Goal: Information Seeking & Learning: Learn about a topic

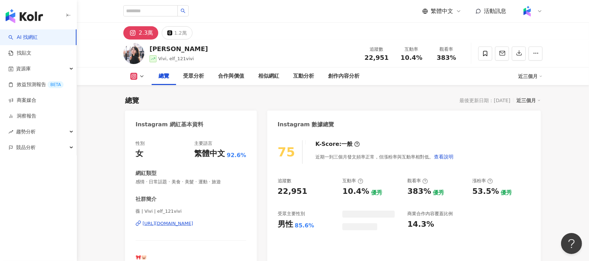
scroll to position [43, 0]
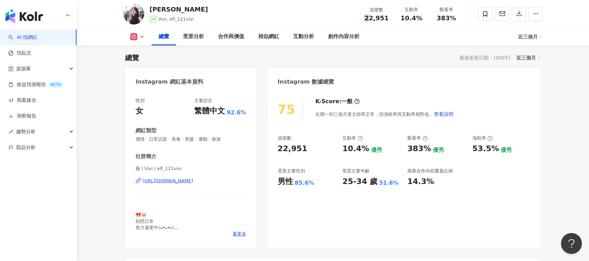
click at [369, 19] on div "22,951" at bounding box center [376, 18] width 27 height 7
click at [397, 74] on div "Instagram 數據總覽" at bounding box center [404, 79] width 274 height 23
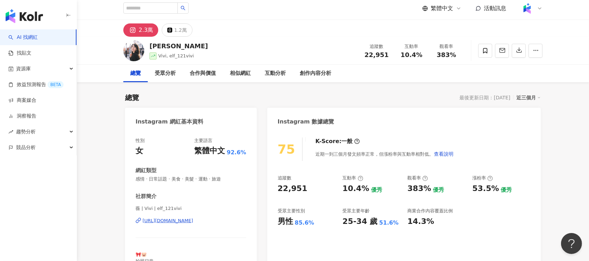
scroll to position [0, 0]
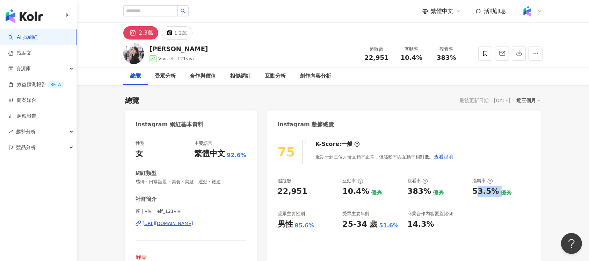
drag, startPoint x: 475, startPoint y: 193, endPoint x: 497, endPoint y: 192, distance: 22.0
click at [497, 192] on div "53.5% 優秀" at bounding box center [501, 191] width 58 height 11
click at [477, 196] on div "53.5%" at bounding box center [485, 191] width 27 height 11
drag, startPoint x: 473, startPoint y: 193, endPoint x: 495, endPoint y: 193, distance: 22.0
click at [495, 193] on div "53.5%" at bounding box center [485, 191] width 27 height 11
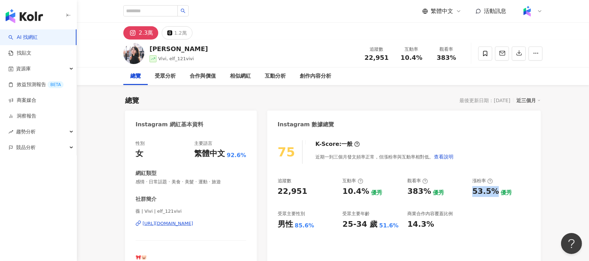
copy div "53.5%"
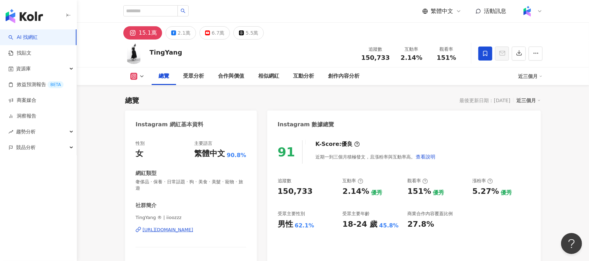
scroll to position [43, 0]
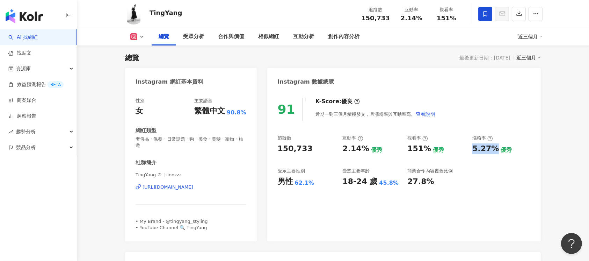
drag, startPoint x: 470, startPoint y: 149, endPoint x: 496, endPoint y: 150, distance: 26.6
click at [496, 150] on div "追蹤數 150,733 互動率 2.14% 優秀 觀看率 151% 優秀 漲粉率 5.27% 優秀 受眾主要性別 男性 62.1% 受眾主要年齡 18-24 …" at bounding box center [404, 161] width 253 height 52
copy div "5.27%"
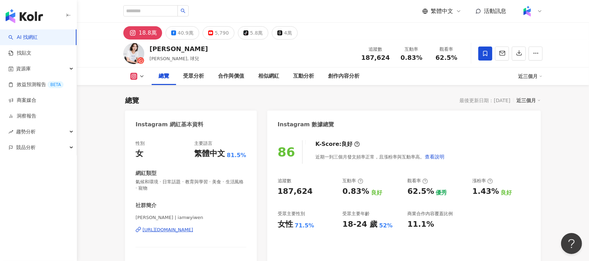
scroll to position [43, 0]
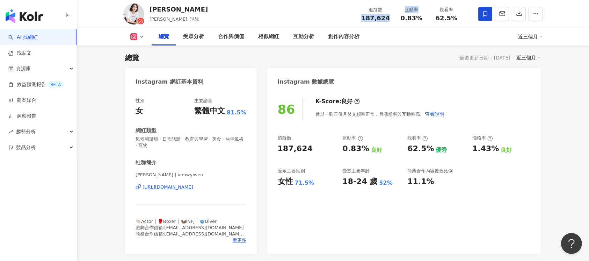
drag, startPoint x: 365, startPoint y: 18, endPoint x: 400, endPoint y: 20, distance: 34.6
click at [400, 20] on div "追蹤數 187,624 互動率 0.83% 觀看率 62.5%" at bounding box center [410, 13] width 107 height 21
click at [379, 19] on span "187,624" at bounding box center [375, 17] width 29 height 7
drag, startPoint x: 366, startPoint y: 17, endPoint x: 389, endPoint y: 19, distance: 22.8
click at [389, 19] on div "187,624" at bounding box center [375, 18] width 29 height 7
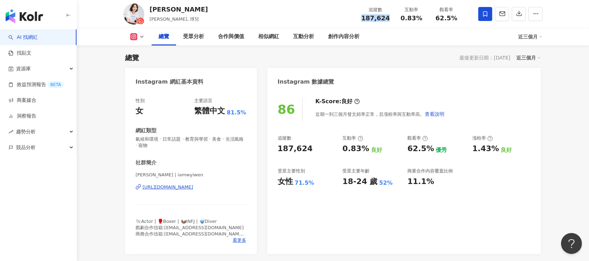
copy span "187,624"
drag, startPoint x: 401, startPoint y: 15, endPoint x: 421, endPoint y: 18, distance: 20.4
click at [421, 18] on div "0.83%" at bounding box center [411, 18] width 27 height 7
copy span "0.83%"
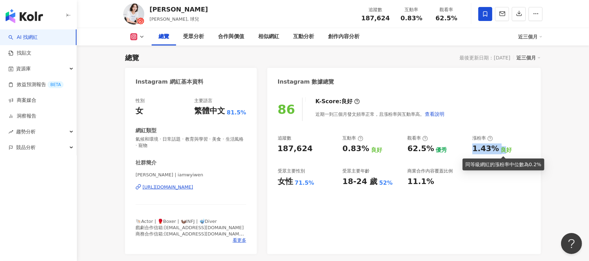
drag, startPoint x: 472, startPoint y: 147, endPoint x: 501, endPoint y: 147, distance: 28.7
click at [501, 147] on div "1.43% 良好" at bounding box center [501, 148] width 58 height 11
click at [487, 151] on div "1.43%" at bounding box center [485, 148] width 27 height 11
drag, startPoint x: 473, startPoint y: 150, endPoint x: 497, endPoint y: 150, distance: 24.5
click at [497, 150] on div "1.43% 良好" at bounding box center [501, 148] width 58 height 11
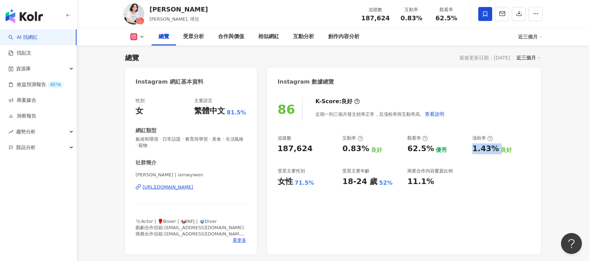
copy div "1.43%"
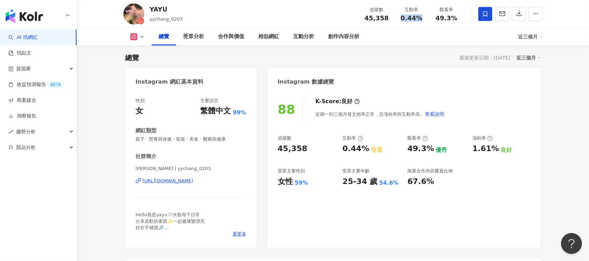
drag, startPoint x: 399, startPoint y: 17, endPoint x: 423, endPoint y: 21, distance: 24.7
click at [423, 21] on div "0.44%" at bounding box center [411, 18] width 27 height 7
copy span "0.44%"
drag, startPoint x: 439, startPoint y: 17, endPoint x: 458, endPoint y: 18, distance: 19.6
click at [458, 18] on div "49.3%" at bounding box center [446, 18] width 27 height 7
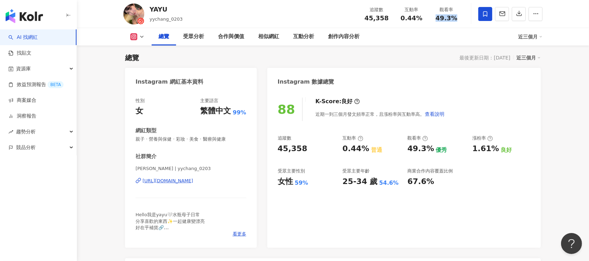
copy span "49.3%"
drag, startPoint x: 471, startPoint y: 147, endPoint x: 496, endPoint y: 150, distance: 25.6
click at [496, 150] on div "追蹤數 45,358 互動率 0.44% 普通 觀看率 49.3% 優秀 漲粉率 1.61% 良好 受眾主要性別 女性 59% 受眾主要年齡 25-34 歲 …" at bounding box center [404, 161] width 253 height 52
copy div "1.61%"
drag, startPoint x: 365, startPoint y: 18, endPoint x: 388, endPoint y: 18, distance: 22.4
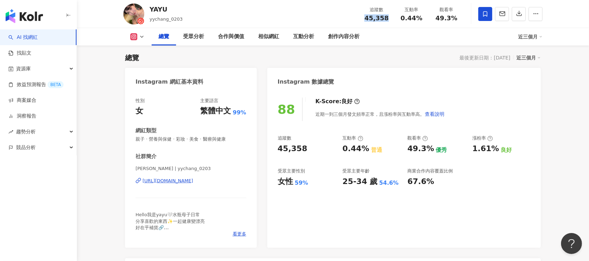
click at [388, 18] on div "45,358" at bounding box center [376, 18] width 27 height 7
copy span "45,358"
drag, startPoint x: 401, startPoint y: 17, endPoint x: 423, endPoint y: 19, distance: 22.0
click at [423, 19] on div "0.44%" at bounding box center [411, 18] width 27 height 7
copy span "0.44%"
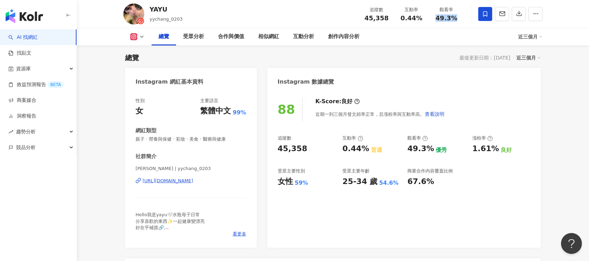
drag, startPoint x: 436, startPoint y: 17, endPoint x: 459, endPoint y: 17, distance: 23.1
click at [459, 17] on div "49.3%" at bounding box center [446, 18] width 27 height 7
copy span "49.3%"
drag, startPoint x: 470, startPoint y: 150, endPoint x: 495, endPoint y: 151, distance: 25.2
click at [495, 151] on div "追蹤數 45,358 互動率 0.44% 普通 觀看率 49.3% 優秀 漲粉率 1.61% 良好 受眾主要性別 女性 59% 受眾主要年齡 25-34 歲 …" at bounding box center [404, 161] width 253 height 52
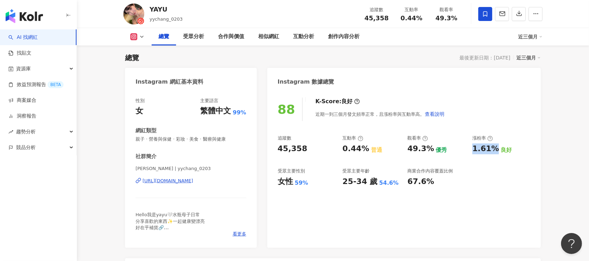
copy div "1.61%"
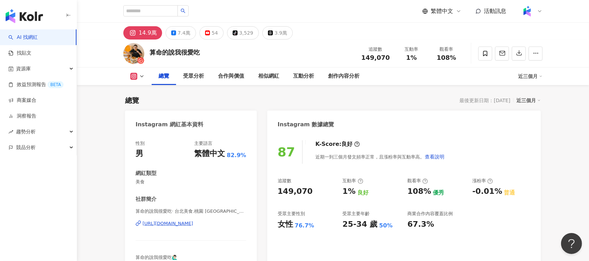
scroll to position [43, 0]
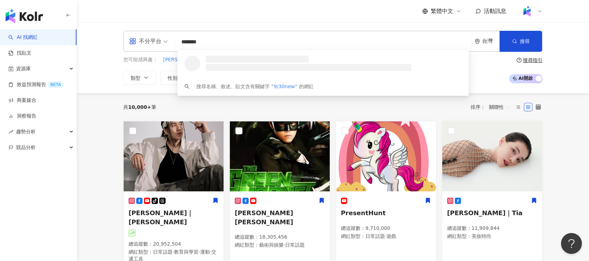
drag, startPoint x: 247, startPoint y: 39, endPoint x: 149, endPoint y: 48, distance: 99.0
click at [149, 48] on div "不分平台 ******* 台灣 搜尋 loading 搜尋名稱、敘述、貼文含有關鍵字 “ 9/30new ” 的網紅" at bounding box center [332, 41] width 419 height 21
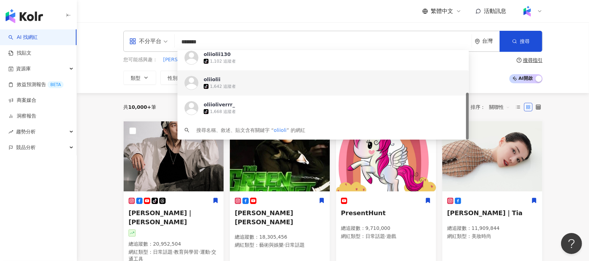
drag, startPoint x: 180, startPoint y: 45, endPoint x: 159, endPoint y: 49, distance: 20.9
click at [159, 49] on div "不分平台 ******* 台灣 搜尋 https://www.tiktok.com/@oliiolii130 https://www.tiktok.com/@…" at bounding box center [332, 41] width 419 height 21
paste input "**********"
type input "**********"
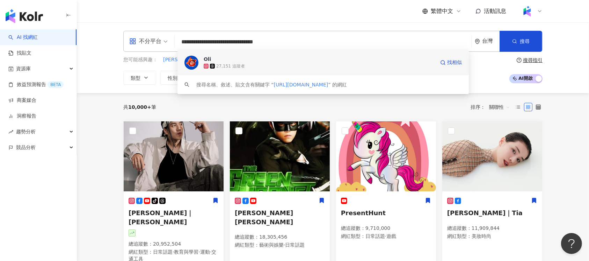
click at [321, 72] on div "Oli 27,151 追蹤者 找相似" at bounding box center [323, 62] width 291 height 25
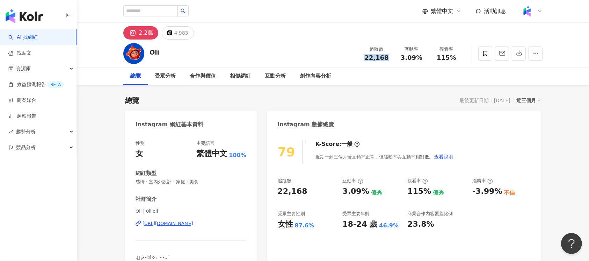
drag, startPoint x: 365, startPoint y: 58, endPoint x: 389, endPoint y: 58, distance: 23.1
click at [389, 58] on div "22,168" at bounding box center [376, 57] width 27 height 7
copy span "22,168"
drag, startPoint x: 400, startPoint y: 57, endPoint x: 422, endPoint y: 60, distance: 22.2
click at [422, 60] on div "3.09%" at bounding box center [411, 57] width 27 height 7
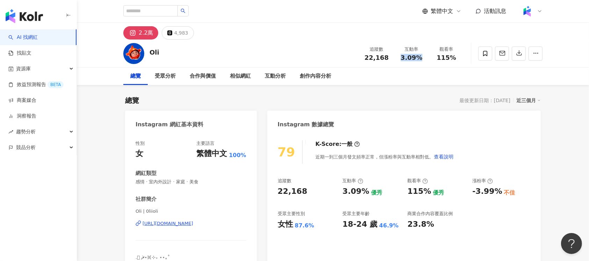
copy span "3.09%"
drag, startPoint x: 437, startPoint y: 56, endPoint x: 456, endPoint y: 58, distance: 18.7
click at [456, 58] on div "115%" at bounding box center [446, 57] width 27 height 7
copy span "115%"
drag, startPoint x: 470, startPoint y: 192, endPoint x: 493, endPoint y: 202, distance: 25.7
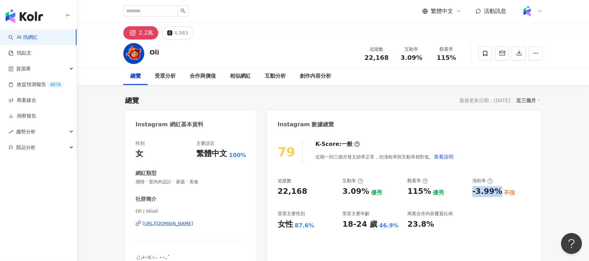
click at [497, 193] on div "追蹤數 22,168 互動率 3.09% 優秀 觀看率 115% 優秀 漲粉率 -3.99% 不佳 受眾主要性別 女性 87.6% 受眾主要年齡 18-24 …" at bounding box center [404, 204] width 253 height 52
copy div "-3.99%"
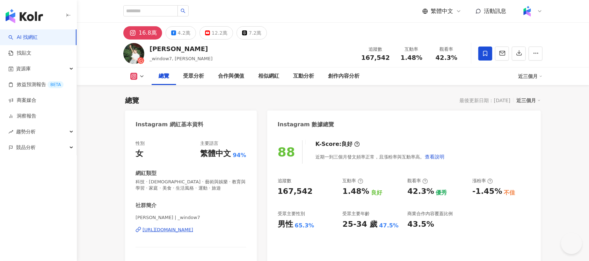
drag, startPoint x: 389, startPoint y: 59, endPoint x: 332, endPoint y: 36, distance: 61.2
click at [394, 59] on div "追蹤數 167,542 互動率 1.48% 觀看率 42.3%" at bounding box center [410, 53] width 107 height 21
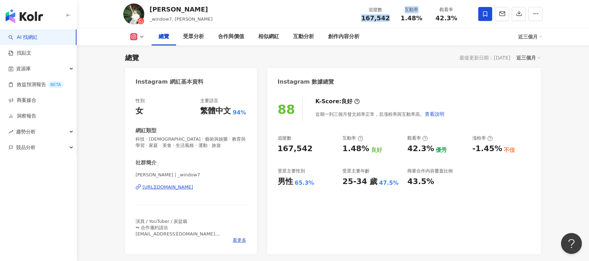
click at [367, 18] on span "167,542" at bounding box center [375, 17] width 29 height 7
click at [363, 18] on div "追蹤數 167,542" at bounding box center [375, 13] width 37 height 15
drag, startPoint x: 363, startPoint y: 18, endPoint x: 374, endPoint y: 19, distance: 11.2
click at [374, 19] on div "追蹤數 167,542" at bounding box center [375, 13] width 37 height 15
copy span "167,542"
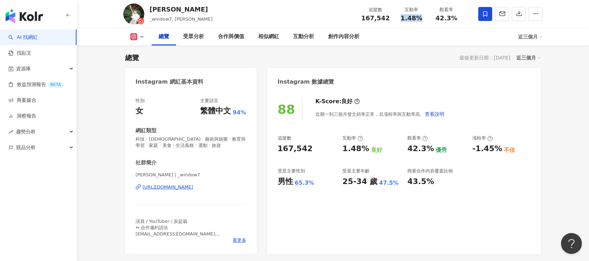
drag, startPoint x: 401, startPoint y: 17, endPoint x: 418, endPoint y: 23, distance: 17.7
click at [418, 23] on div "追蹤數 167,542 互動率 1.48% 觀看率 42.3%" at bounding box center [410, 13] width 107 height 21
copy span "1.48%"
drag, startPoint x: 436, startPoint y: 18, endPoint x: 459, endPoint y: 20, distance: 22.8
click at [459, 20] on div "42.3%" at bounding box center [446, 18] width 27 height 7
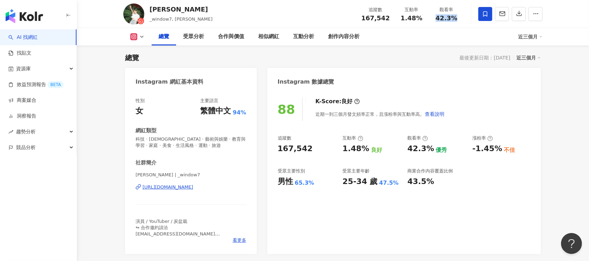
copy span "42.3%"
drag, startPoint x: 473, startPoint y: 150, endPoint x: 498, endPoint y: 150, distance: 24.8
click at [498, 150] on div "追蹤數 167,542 互動率 1.48% 良好 觀看率 42.3% 優秀 漲粉率 -1.45% 不佳 受眾主要性別 男性 65.3% 受眾主要年齡 25-3…" at bounding box center [404, 161] width 253 height 52
copy div "-1.45%"
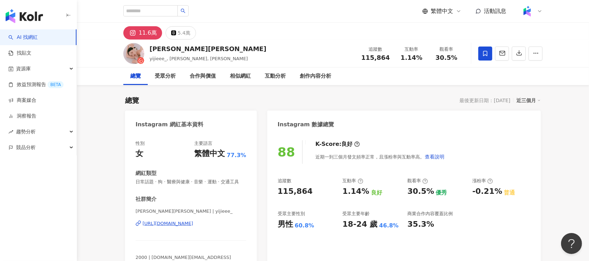
scroll to position [43, 0]
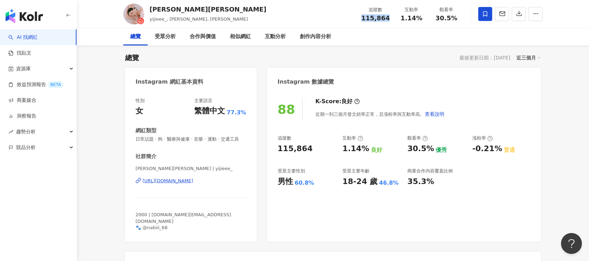
drag, startPoint x: 362, startPoint y: 19, endPoint x: 390, endPoint y: 19, distance: 27.3
click at [390, 19] on div "追蹤數 115,864" at bounding box center [375, 13] width 37 height 15
copy span "115,864"
drag, startPoint x: 399, startPoint y: 20, endPoint x: 421, endPoint y: 20, distance: 22.4
click at [421, 20] on div "1.14%" at bounding box center [411, 18] width 27 height 7
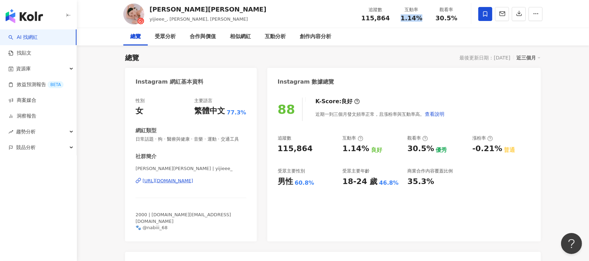
copy span "1.14%"
drag, startPoint x: 436, startPoint y: 21, endPoint x: 456, endPoint y: 21, distance: 20.6
click at [456, 21] on div "30.5%" at bounding box center [446, 18] width 27 height 7
copy span "30.5%"
drag, startPoint x: 472, startPoint y: 150, endPoint x: 498, endPoint y: 151, distance: 26.2
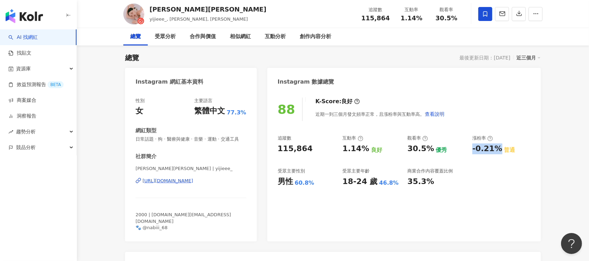
click at [498, 151] on div "追蹤數 115,864 互動率 1.14% 良好 觀看率 30.5% 優秀 漲粉率 -0.21% 普通 受眾主要性別 男性 60.8% 受眾主要年齡 18-2…" at bounding box center [404, 161] width 253 height 52
copy div "-0.21%"
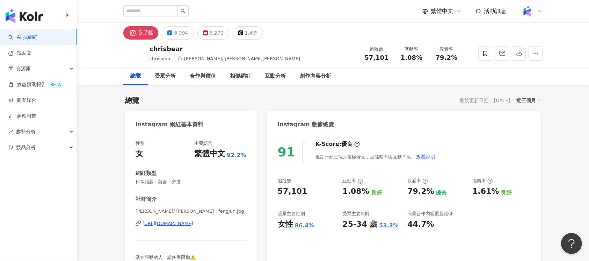
scroll to position [43, 0]
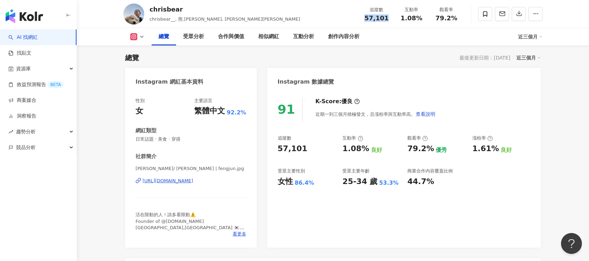
drag, startPoint x: 367, startPoint y: 18, endPoint x: 387, endPoint y: 18, distance: 19.6
click at [387, 18] on span "57,101" at bounding box center [376, 17] width 24 height 7
copy span "57,101"
drag, startPoint x: 402, startPoint y: 20, endPoint x: 423, endPoint y: 20, distance: 21.0
click at [423, 20] on div "1.08%" at bounding box center [411, 18] width 27 height 7
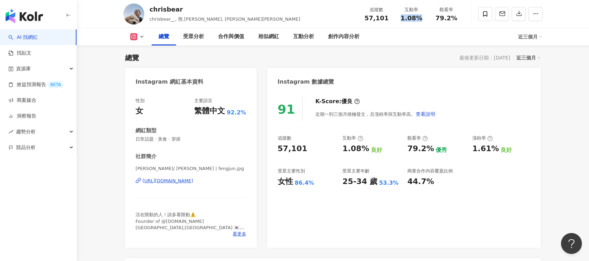
copy span "1.08%"
drag, startPoint x: 434, startPoint y: 17, endPoint x: 456, endPoint y: 17, distance: 22.0
click at [456, 17] on div "79.2%" at bounding box center [446, 18] width 27 height 7
copy span "79.2%"
drag, startPoint x: 472, startPoint y: 147, endPoint x: 495, endPoint y: 150, distance: 23.2
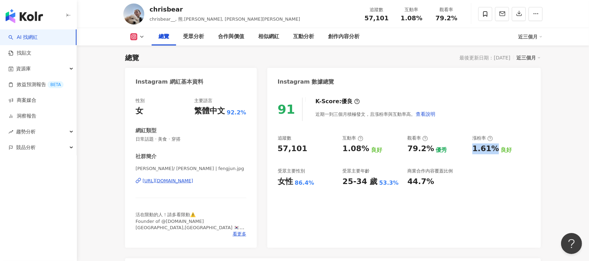
click at [495, 150] on div "追蹤數 57,101 互動率 1.08% 良好 觀看率 79.2% 優秀 漲粉率 1.61% 良好 受眾主要性別 女性 86.4% 受眾主要年齡 25-34 …" at bounding box center [404, 161] width 253 height 52
copy div "1.61%"
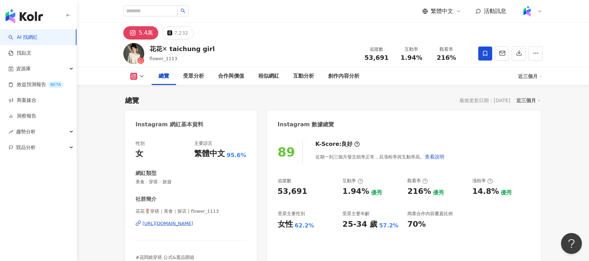
scroll to position [43, 0]
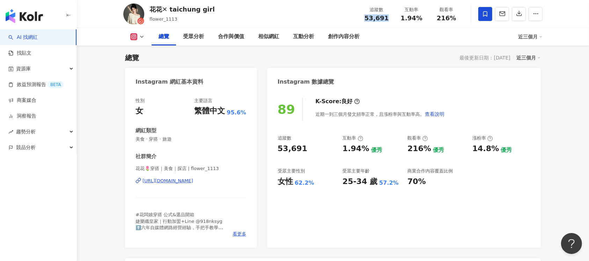
drag, startPoint x: 364, startPoint y: 16, endPoint x: 385, endPoint y: 17, distance: 21.7
click at [388, 17] on div "53,691" at bounding box center [376, 18] width 27 height 7
copy span "53,691"
drag, startPoint x: 398, startPoint y: 16, endPoint x: 421, endPoint y: 18, distance: 22.4
click at [421, 18] on div "1.94%" at bounding box center [411, 18] width 27 height 7
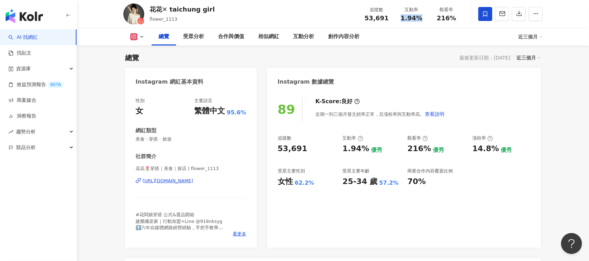
copy span "1.94%"
drag, startPoint x: 437, startPoint y: 17, endPoint x: 455, endPoint y: 18, distance: 18.2
click at [455, 18] on div "216%" at bounding box center [446, 18] width 27 height 7
copy span "216%"
drag, startPoint x: 475, startPoint y: 151, endPoint x: 495, endPoint y: 151, distance: 19.6
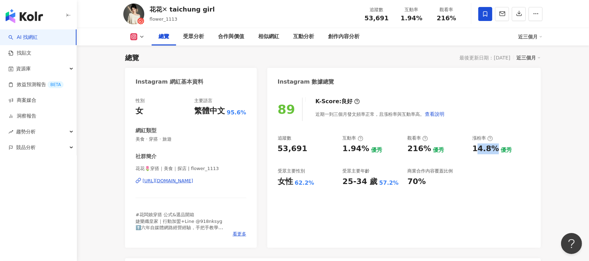
click at [495, 151] on div "14.8%" at bounding box center [485, 148] width 27 height 11
click at [486, 152] on div "14.8%" at bounding box center [485, 148] width 27 height 11
drag, startPoint x: 472, startPoint y: 150, endPoint x: 495, endPoint y: 150, distance: 22.7
click at [495, 150] on div "追蹤數 53,691 互動率 1.94% 優秀 觀看率 216% 優秀 漲粉率 14.8% 優秀 受眾主要性別 女性 62.2% 受眾主要年齡 25-34 歲…" at bounding box center [404, 161] width 253 height 52
copy div "14.8%"
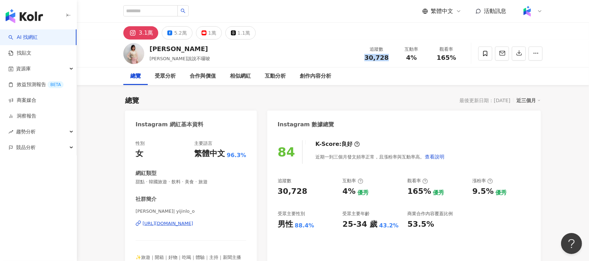
drag, startPoint x: 369, startPoint y: 58, endPoint x: 387, endPoint y: 60, distance: 18.3
click at [387, 60] on div "30,728" at bounding box center [376, 57] width 27 height 7
copy span "30,728"
drag, startPoint x: 405, startPoint y: 57, endPoint x: 421, endPoint y: 57, distance: 15.4
click at [421, 57] on div "4%" at bounding box center [411, 57] width 27 height 7
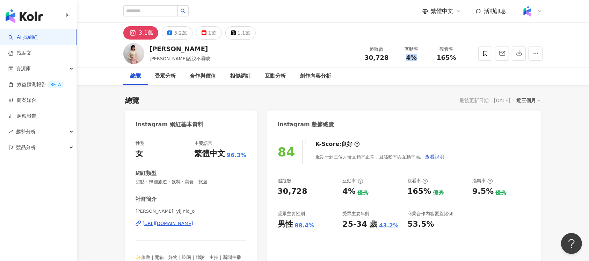
copy span "4%"
drag, startPoint x: 437, startPoint y: 60, endPoint x: 457, endPoint y: 59, distance: 20.3
click at [457, 59] on div "165%" at bounding box center [446, 57] width 27 height 7
copy span "165%"
drag, startPoint x: 469, startPoint y: 192, endPoint x: 491, endPoint y: 193, distance: 21.3
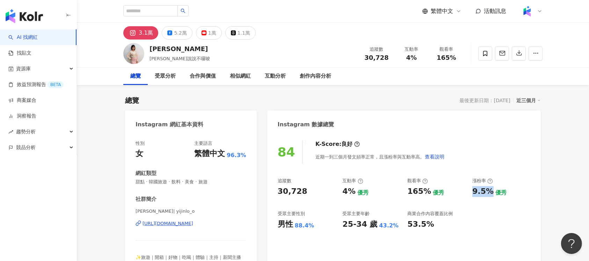
click at [491, 193] on div "追蹤數 30,728 互動率 4% 優秀 觀看率 165% 優秀 漲粉率 9.5% 優秀 受眾主要性別 男性 88.4% 受眾主要年齡 25-34 歲 43.…" at bounding box center [404, 204] width 253 height 52
copy div "9.5%"
